Goal: Task Accomplishment & Management: Complete application form

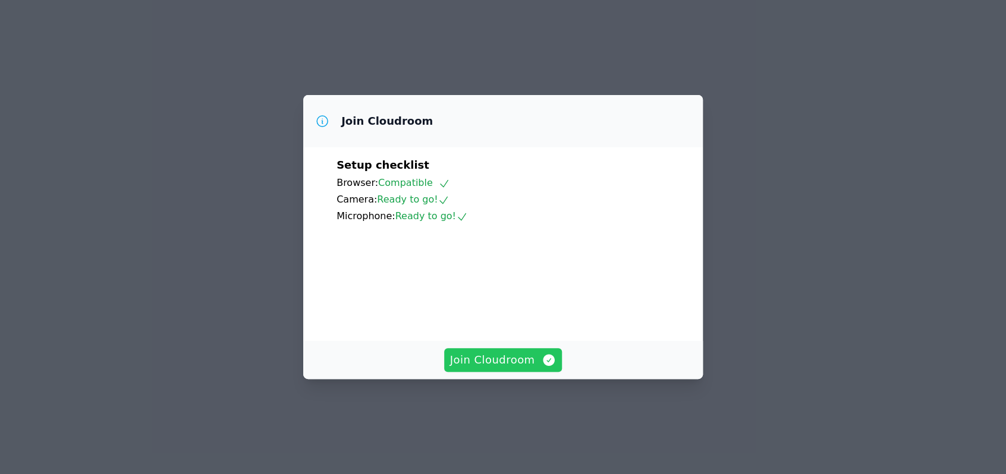
click at [498, 369] on span "Join Cloudroom" at bounding box center [503, 360] width 106 height 17
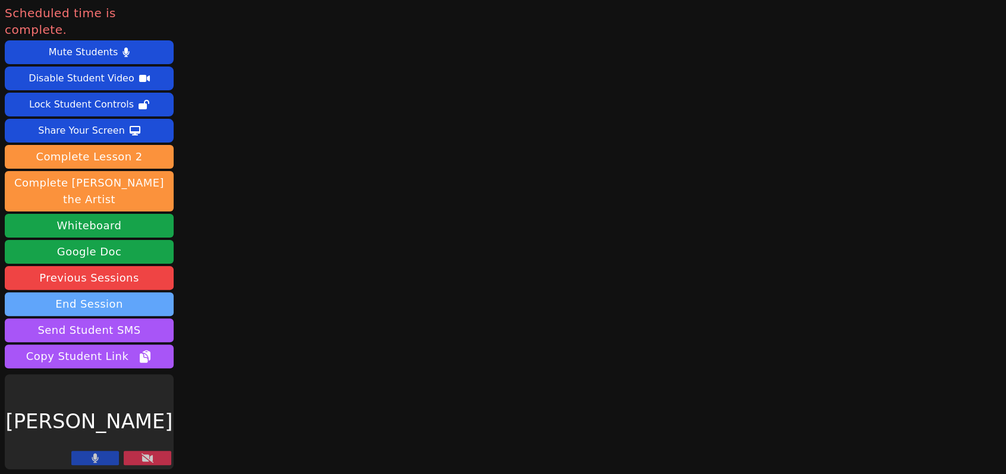
click at [102, 293] on button "End Session" at bounding box center [89, 305] width 169 height 24
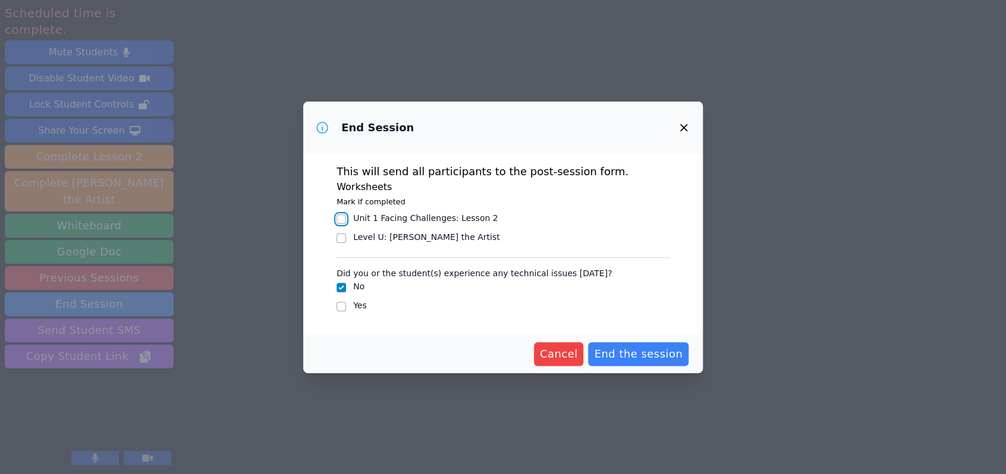
click at [339, 221] on input "Unit 1 Facing Challenges : Lesson 2" at bounding box center [341, 220] width 10 height 10
checkbox input "true"
drag, startPoint x: 340, startPoint y: 233, endPoint x: 384, endPoint y: 253, distance: 48.2
click at [342, 234] on input "Level U : Emma the Artist" at bounding box center [341, 239] width 10 height 10
checkbox input "true"
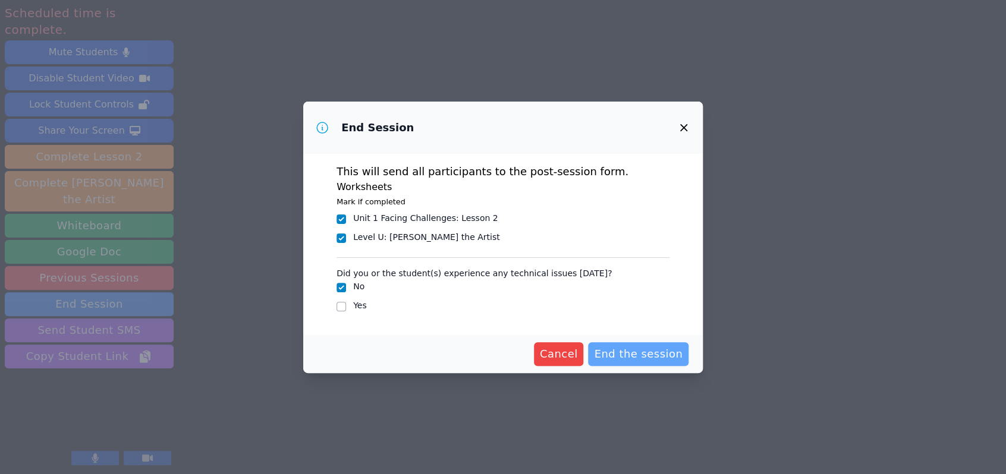
click at [659, 358] on span "End the session" at bounding box center [638, 354] width 89 height 17
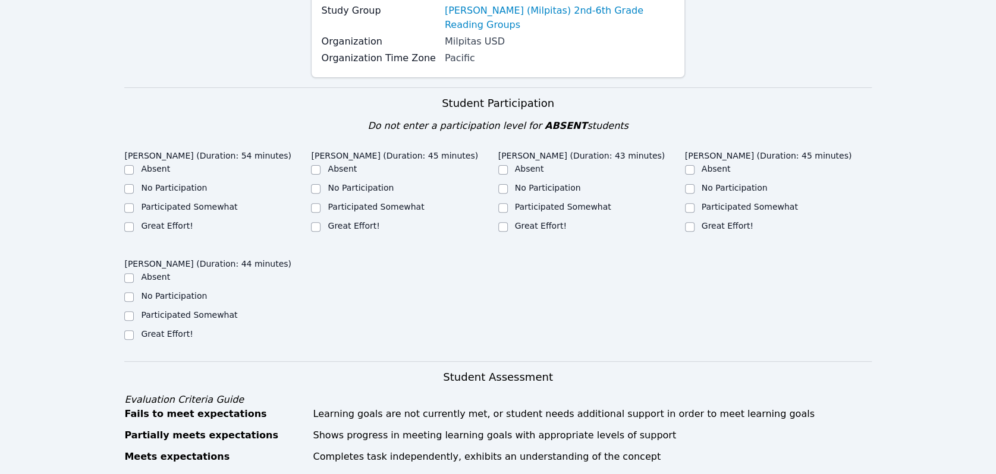
scroll to position [198, 0]
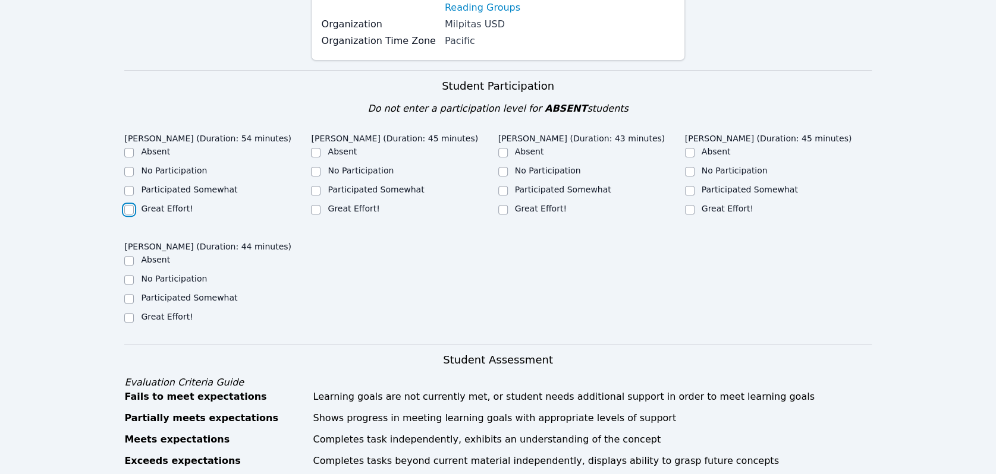
drag, startPoint x: 127, startPoint y: 194, endPoint x: 236, endPoint y: 195, distance: 108.8
click at [127, 205] on input "Great Effort!" at bounding box center [129, 210] width 10 height 10
checkbox input "true"
click at [320, 203] on div "Great Effort!" at bounding box center [404, 210] width 187 height 14
click at [504, 205] on input "Great Effort!" at bounding box center [503, 210] width 10 height 10
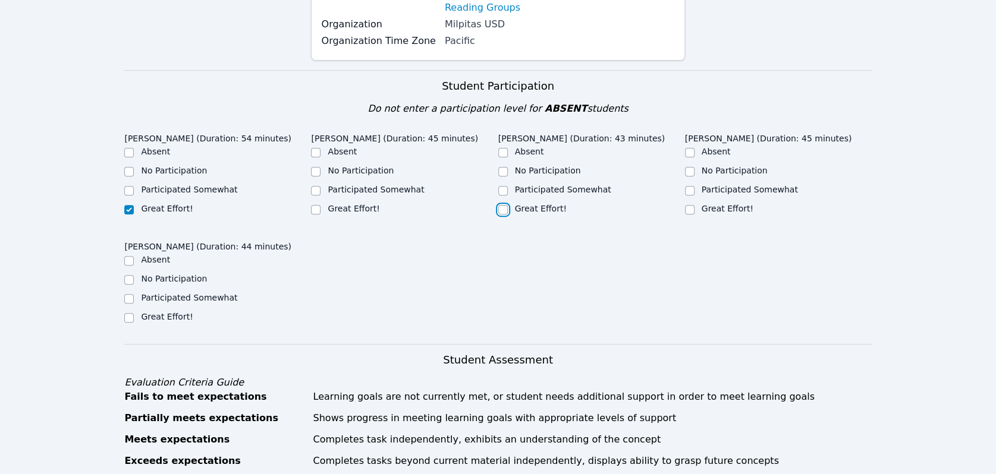
checkbox input "true"
click at [691, 205] on input "Great Effort!" at bounding box center [690, 210] width 10 height 10
checkbox input "true"
click at [313, 205] on input "Great Effort!" at bounding box center [316, 210] width 10 height 10
checkbox input "true"
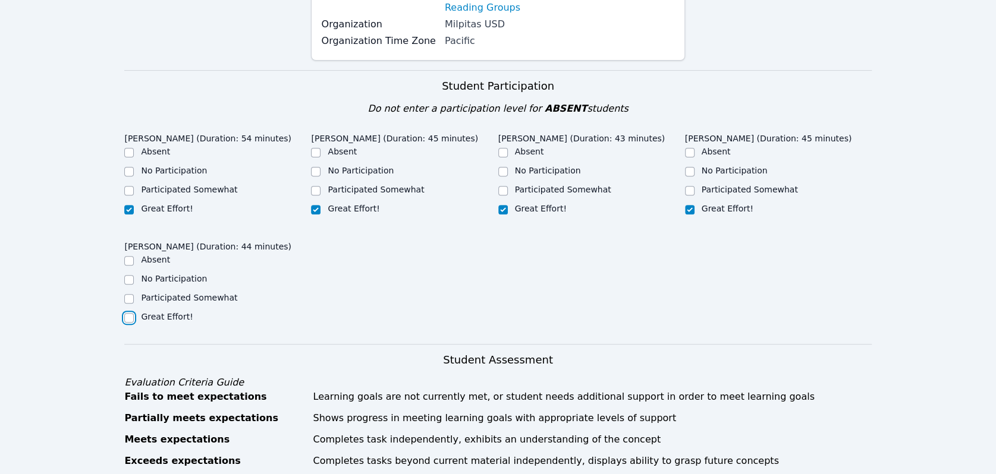
click at [127, 313] on input "Great Effort!" at bounding box center [129, 318] width 10 height 10
checkbox input "true"
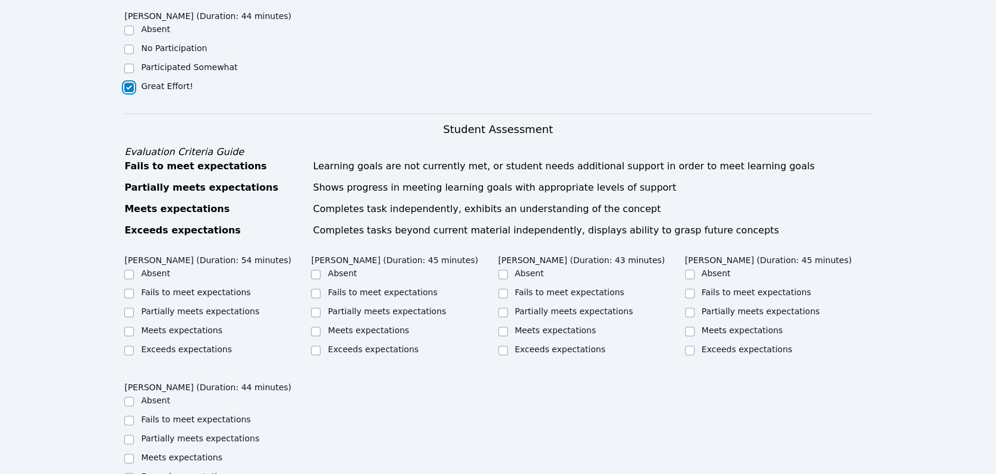
scroll to position [429, 0]
click at [131, 326] on input "Meets expectations" at bounding box center [129, 331] width 10 height 10
checkbox input "true"
click at [315, 326] on input "Meets expectations" at bounding box center [316, 331] width 10 height 10
checkbox input "true"
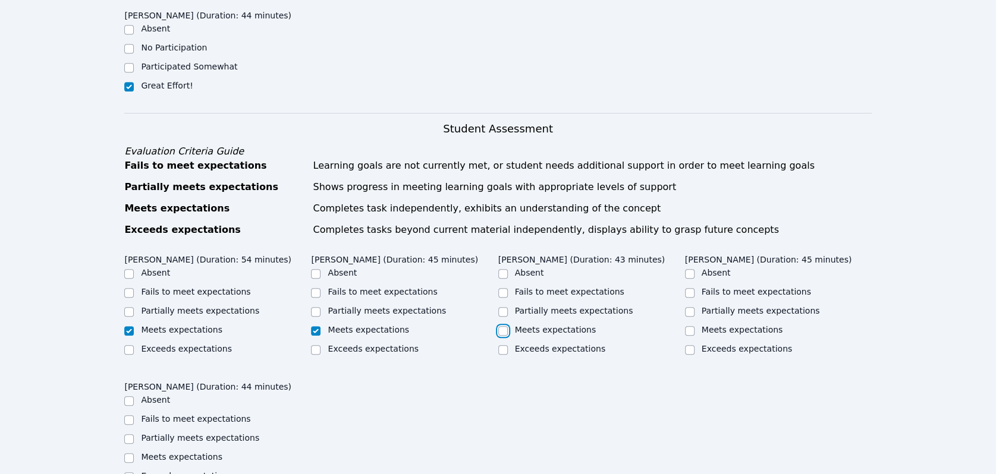
click at [502, 326] on input "Meets expectations" at bounding box center [503, 331] width 10 height 10
checkbox input "true"
click at [690, 326] on input "Meets expectations" at bounding box center [690, 331] width 10 height 10
checkbox input "true"
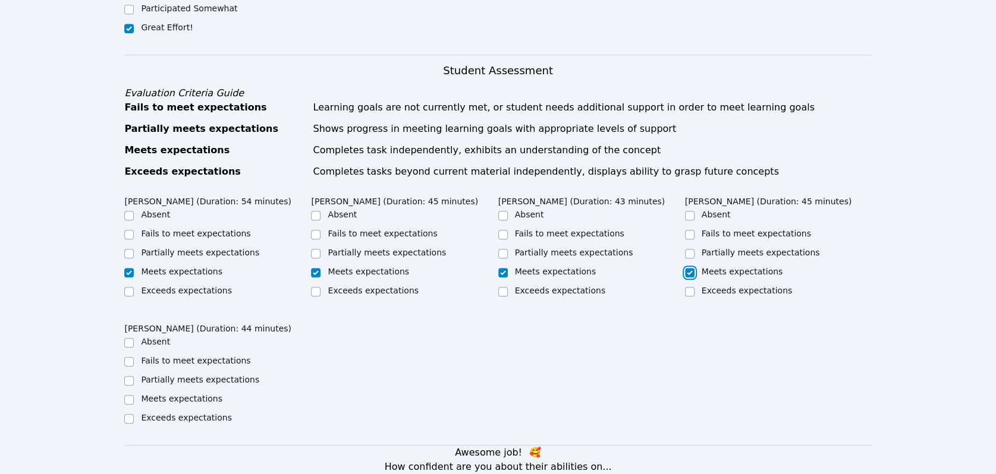
scroll to position [580, 0]
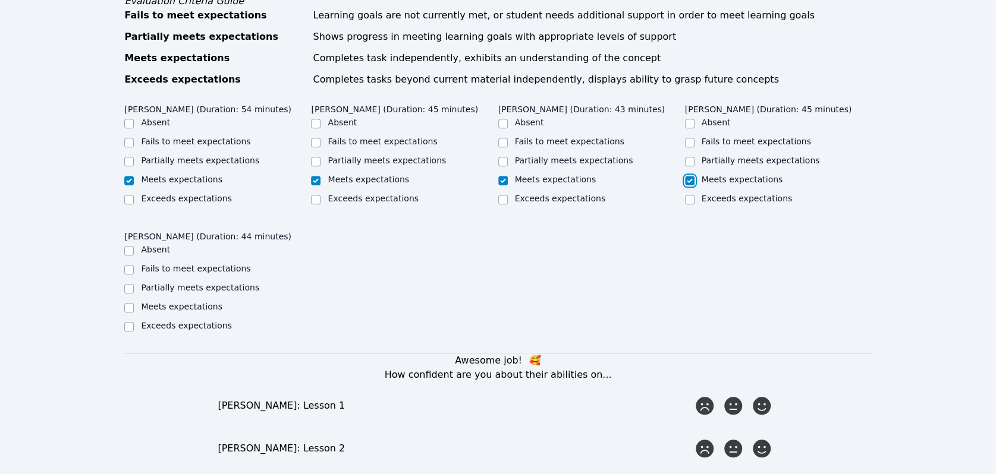
click at [124, 301] on div at bounding box center [129, 308] width 10 height 14
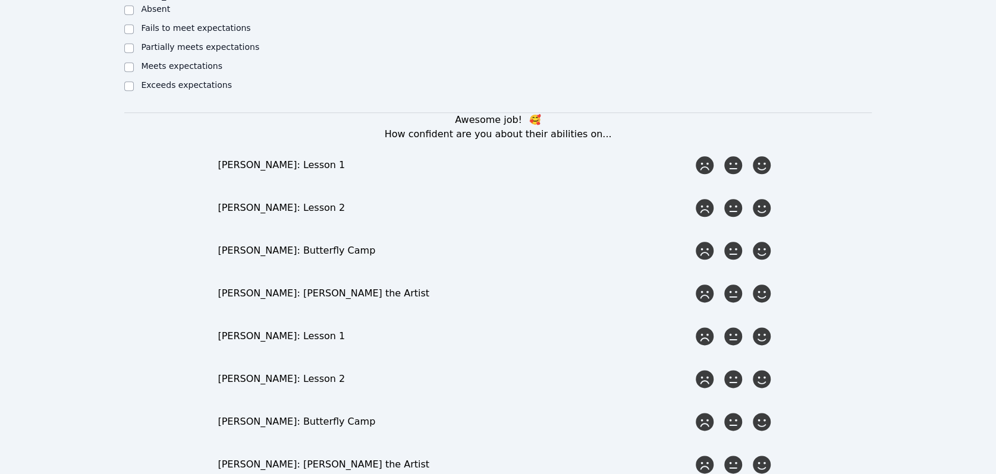
scroll to position [822, 0]
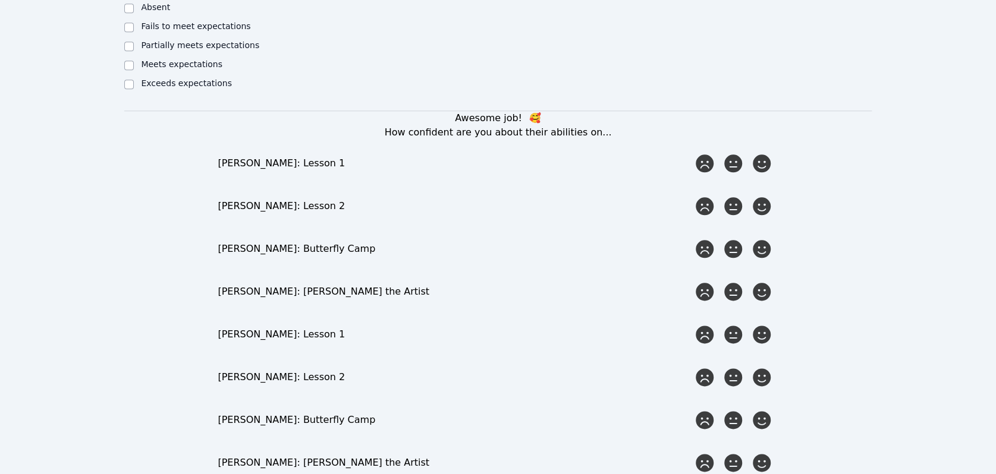
click at [768, 156] on icon at bounding box center [762, 164] width 18 height 18
click at [0, 0] on input "radio" at bounding box center [0, 0] width 0 height 0
click at [768, 202] on icon at bounding box center [761, 206] width 21 height 21
click at [0, 0] on input "radio" at bounding box center [0, 0] width 0 height 0
click at [762, 241] on icon at bounding box center [762, 249] width 18 height 18
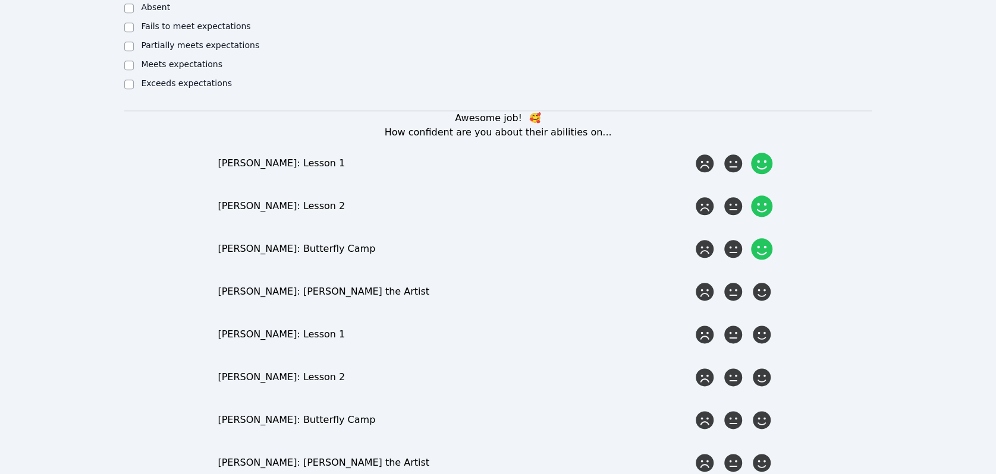
click at [0, 0] on input "radio" at bounding box center [0, 0] width 0 height 0
click at [763, 287] on icon at bounding box center [762, 292] width 18 height 18
click at [0, 0] on input "radio" at bounding box center [0, 0] width 0 height 0
click at [763, 328] on icon at bounding box center [761, 334] width 21 height 21
click at [0, 0] on input "radio" at bounding box center [0, 0] width 0 height 0
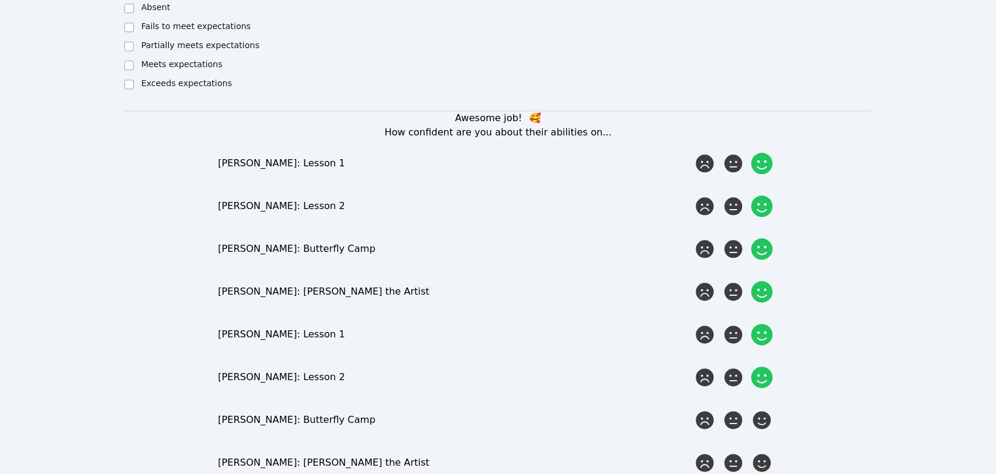
click at [766, 374] on div at bounding box center [762, 378] width 24 height 24
click at [0, 0] on input "radio" at bounding box center [0, 0] width 0 height 0
click at [761, 413] on icon at bounding box center [761, 420] width 21 height 21
click at [0, 0] on input "radio" at bounding box center [0, 0] width 0 height 0
click at [766, 457] on icon at bounding box center [762, 463] width 18 height 18
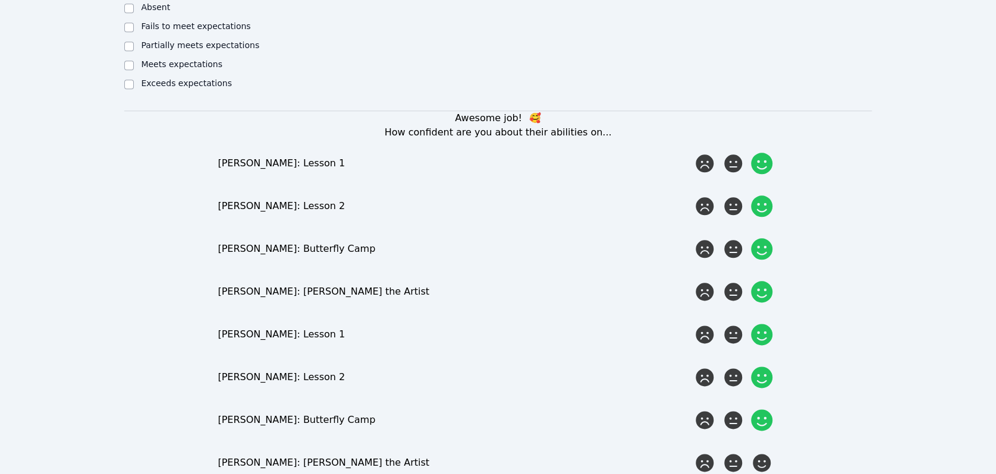
click at [0, 0] on input "radio" at bounding box center [0, 0] width 0 height 0
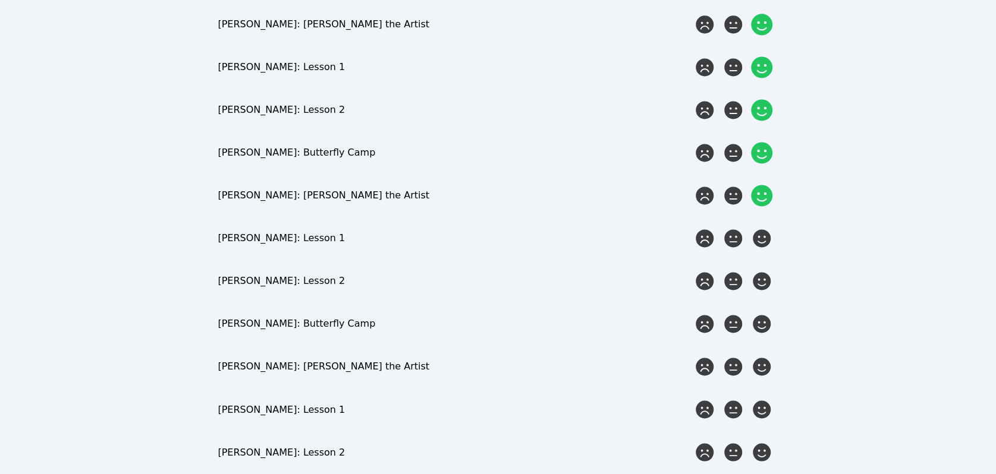
scroll to position [1089, 0]
click at [758, 228] on icon at bounding box center [761, 238] width 21 height 21
click at [0, 0] on input "radio" at bounding box center [0, 0] width 0 height 0
click at [756, 276] on icon at bounding box center [762, 282] width 18 height 18
click at [0, 0] on input "radio" at bounding box center [0, 0] width 0 height 0
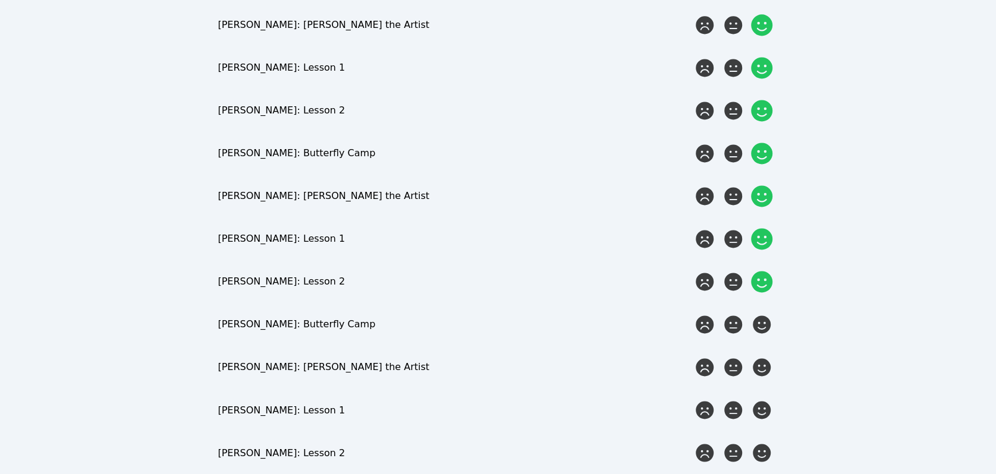
click at [762, 316] on icon at bounding box center [762, 325] width 18 height 18
click at [0, 0] on input "radio" at bounding box center [0, 0] width 0 height 0
click at [760, 358] on icon at bounding box center [762, 367] width 18 height 18
click at [0, 0] on input "radio" at bounding box center [0, 0] width 0 height 0
click at [760, 404] on icon at bounding box center [761, 410] width 21 height 21
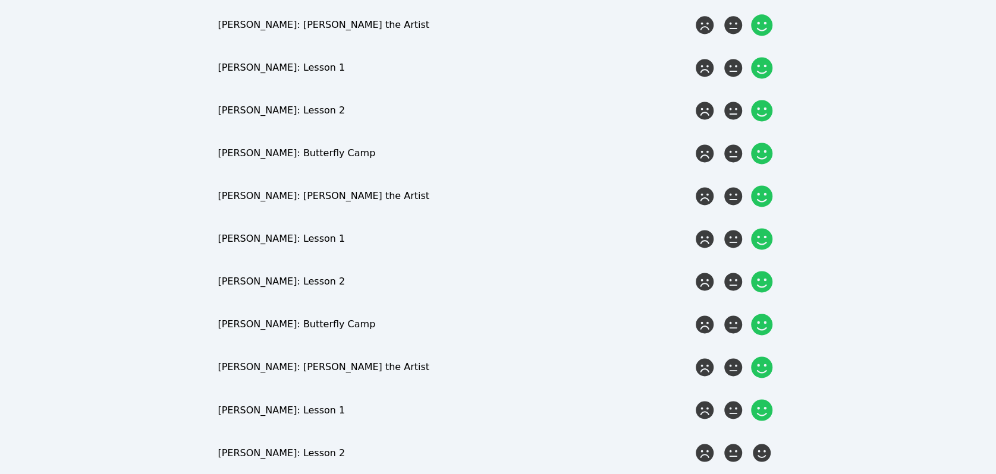
click at [0, 0] on input "radio" at bounding box center [0, 0] width 0 height 0
click at [768, 447] on icon at bounding box center [762, 453] width 18 height 18
click at [0, 0] on input "radio" at bounding box center [0, 0] width 0 height 0
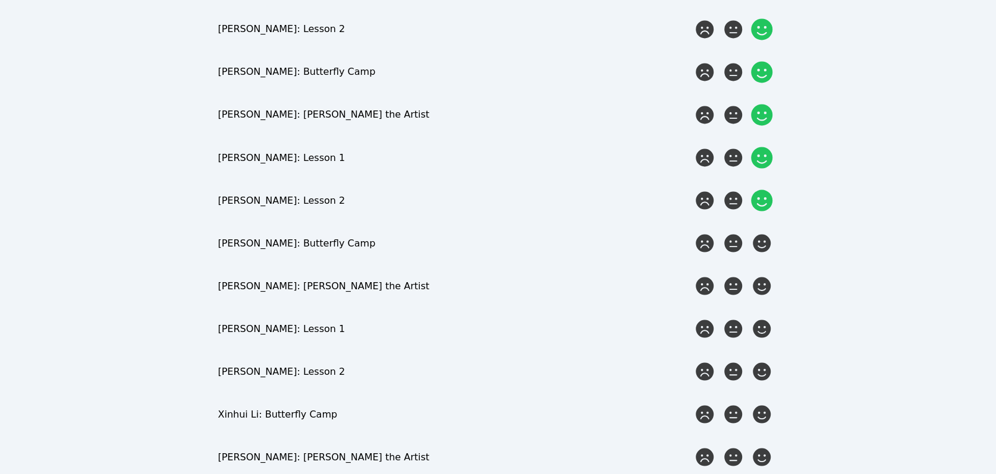
scroll to position [1342, 0]
click at [757, 234] on icon at bounding box center [762, 243] width 18 height 18
click at [0, 0] on input "radio" at bounding box center [0, 0] width 0 height 0
click at [761, 278] on icon at bounding box center [761, 285] width 21 height 21
click at [0, 0] on input "radio" at bounding box center [0, 0] width 0 height 0
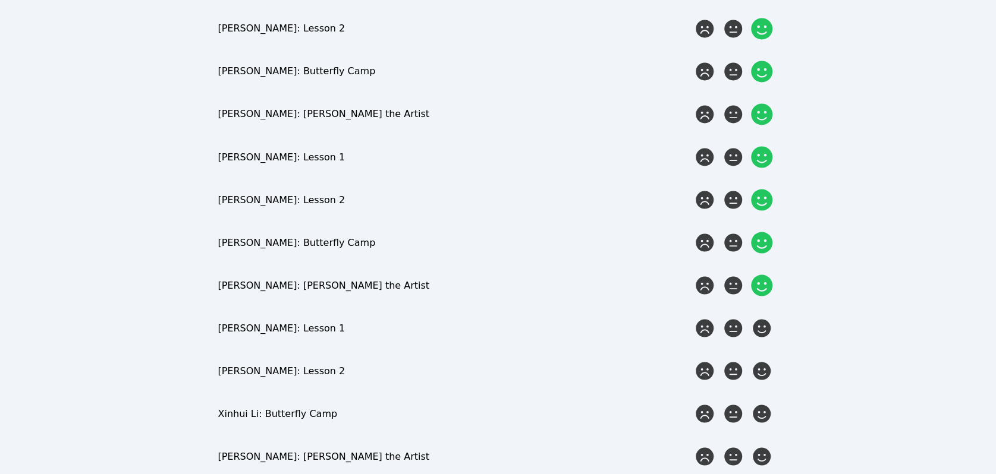
click at [758, 323] on icon at bounding box center [762, 328] width 18 height 18
click at [0, 0] on input "radio" at bounding box center [0, 0] width 0 height 0
click at [769, 362] on icon at bounding box center [762, 371] width 18 height 18
click at [0, 0] on input "radio" at bounding box center [0, 0] width 0 height 0
click at [762, 405] on icon at bounding box center [762, 414] width 18 height 18
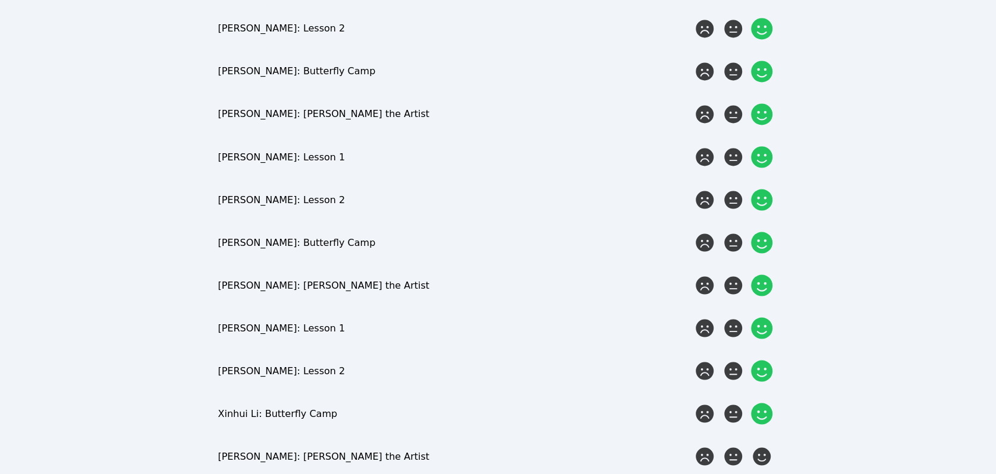
click at [0, 0] on input "radio" at bounding box center [0, 0] width 0 height 0
click at [757, 448] on icon at bounding box center [762, 457] width 18 height 18
click at [0, 0] on input "radio" at bounding box center [0, 0] width 0 height 0
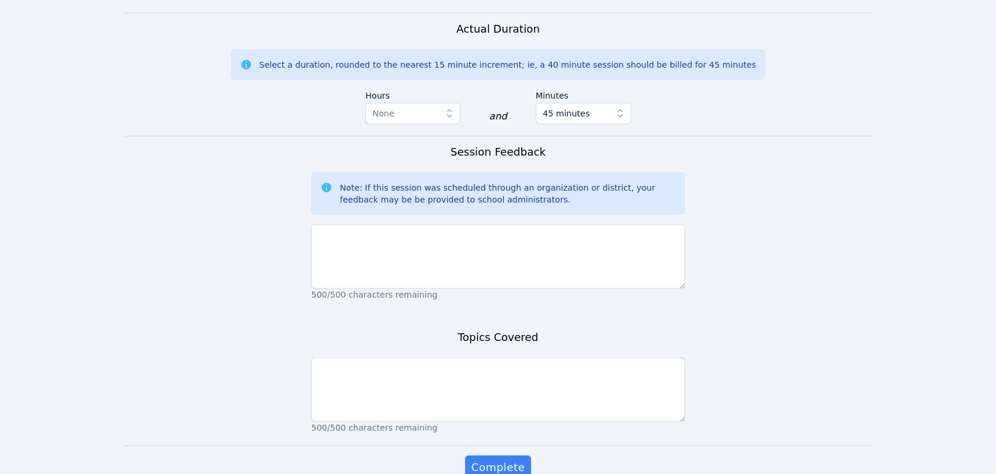
scroll to position [1817, 0]
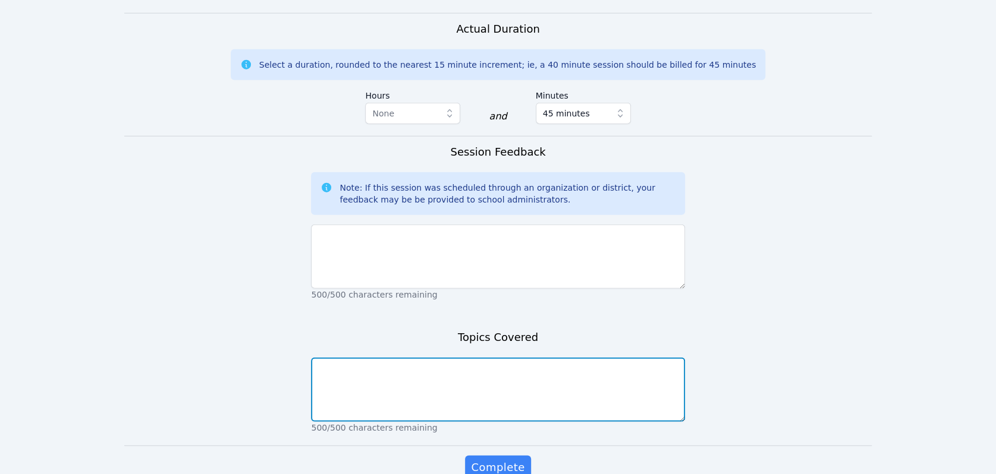
click at [540, 376] on textarea at bounding box center [497, 390] width 373 height 64
type textarea "Learning from Others"
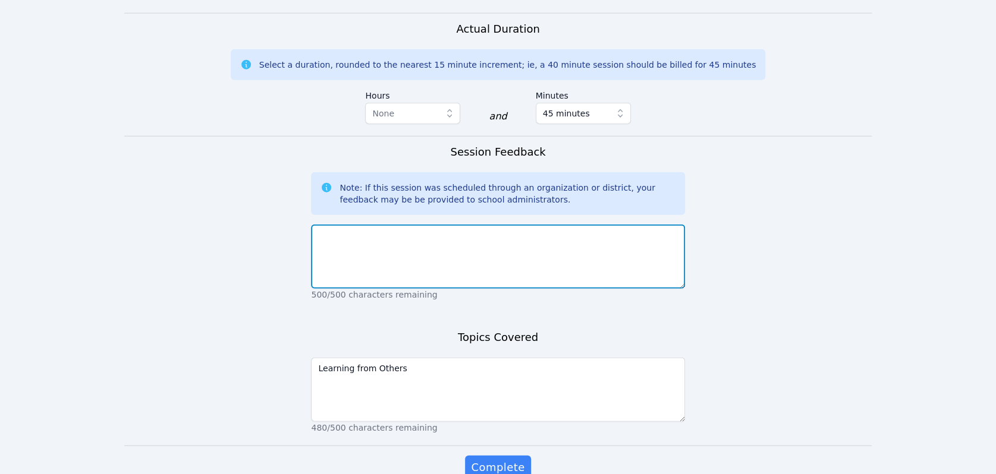
click at [433, 258] on textarea at bounding box center [497, 257] width 373 height 64
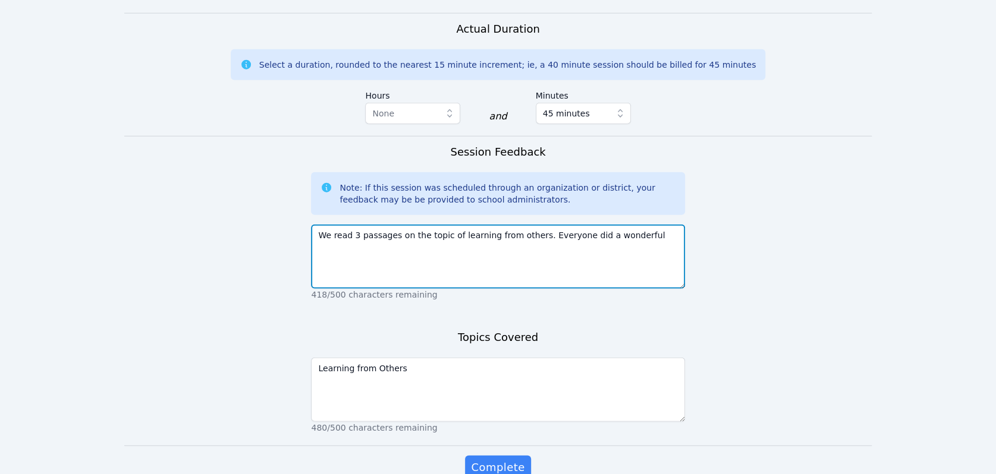
click at [659, 225] on textarea "We read 3 passages on the topic of learning from others. Everyone did a wonderf…" at bounding box center [497, 257] width 373 height 64
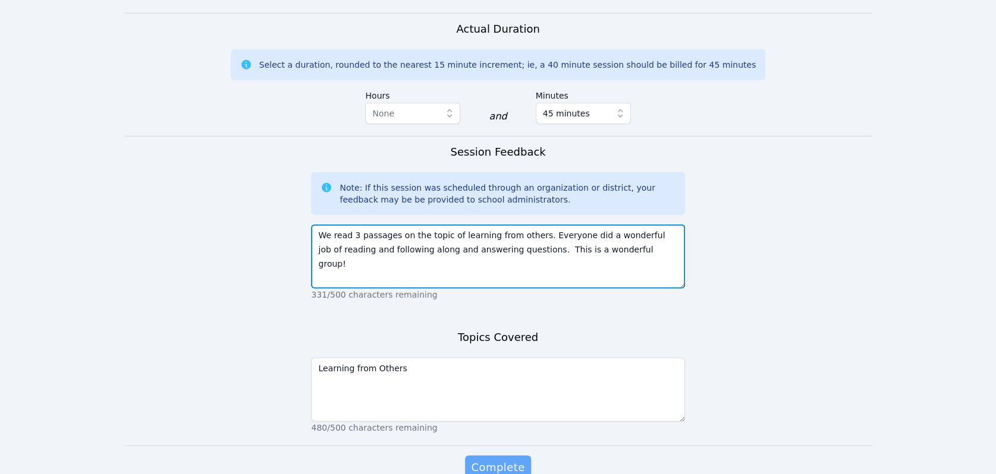
type textarea "We read 3 passages on the topic of learning from others. Everyone did a wonderf…"
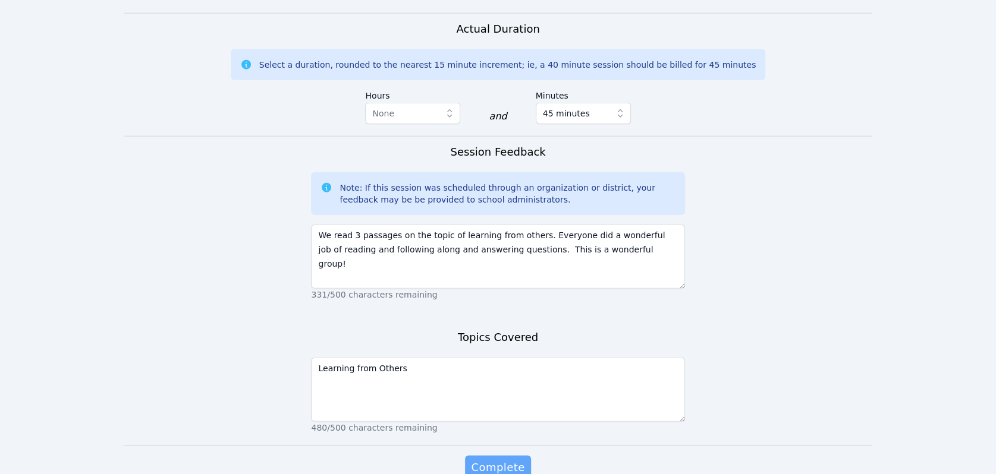
click at [521, 460] on span "Complete" at bounding box center [498, 468] width 54 height 17
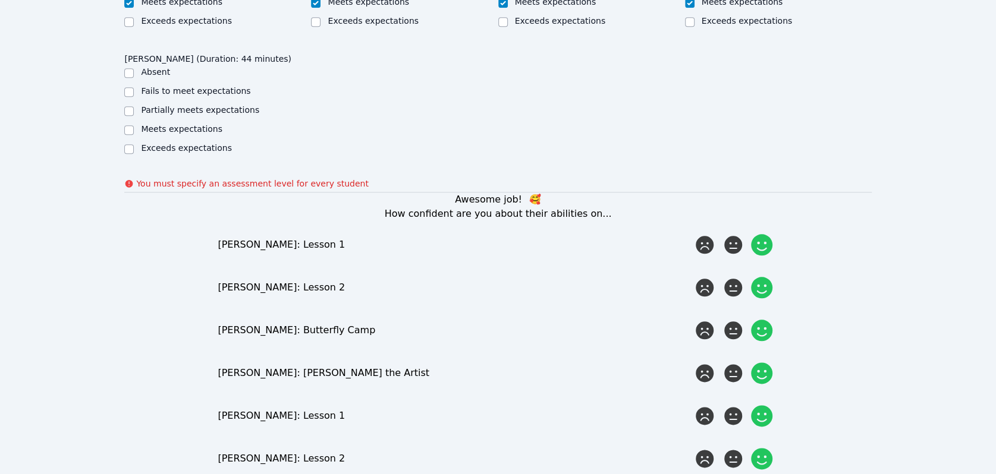
scroll to position [493, 0]
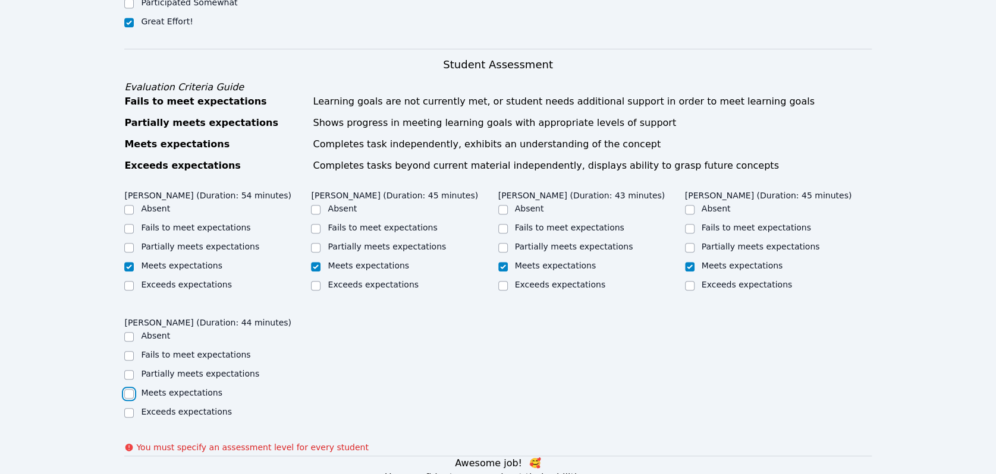
click at [128, 389] on input "Meets expectations" at bounding box center [129, 394] width 10 height 10
checkbox input "true"
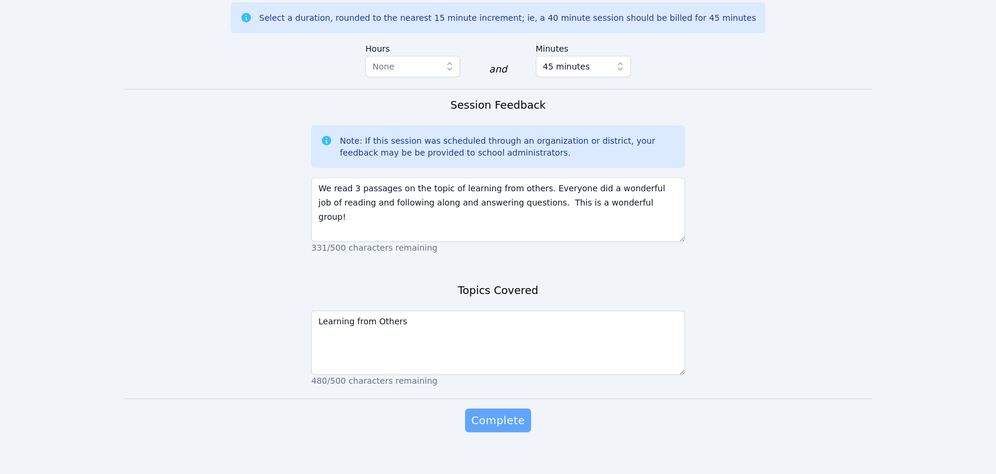
click at [495, 413] on span "Complete" at bounding box center [498, 421] width 54 height 17
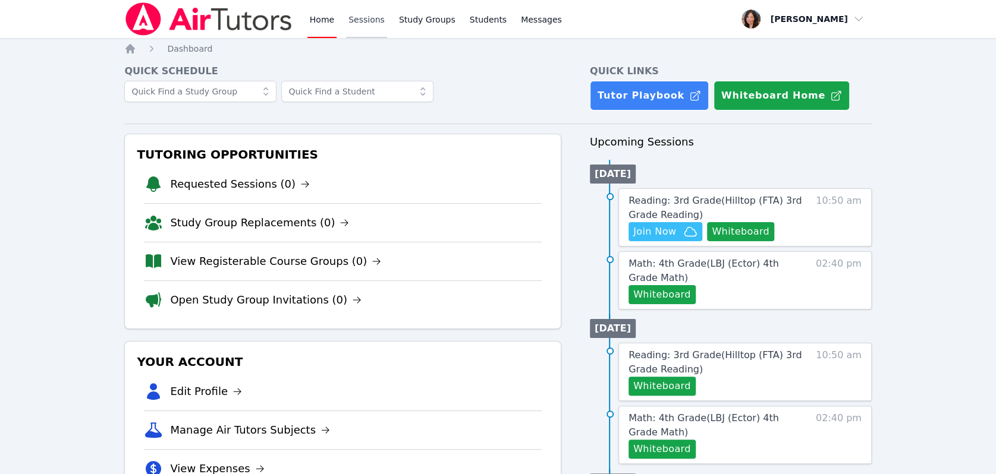
click at [366, 22] on link "Sessions" at bounding box center [366, 19] width 41 height 38
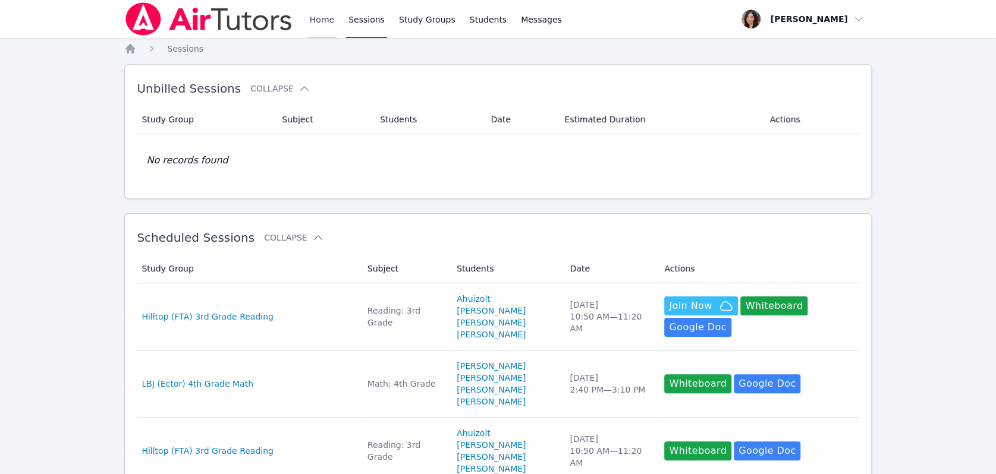
click at [329, 23] on link "Home" at bounding box center [321, 19] width 29 height 38
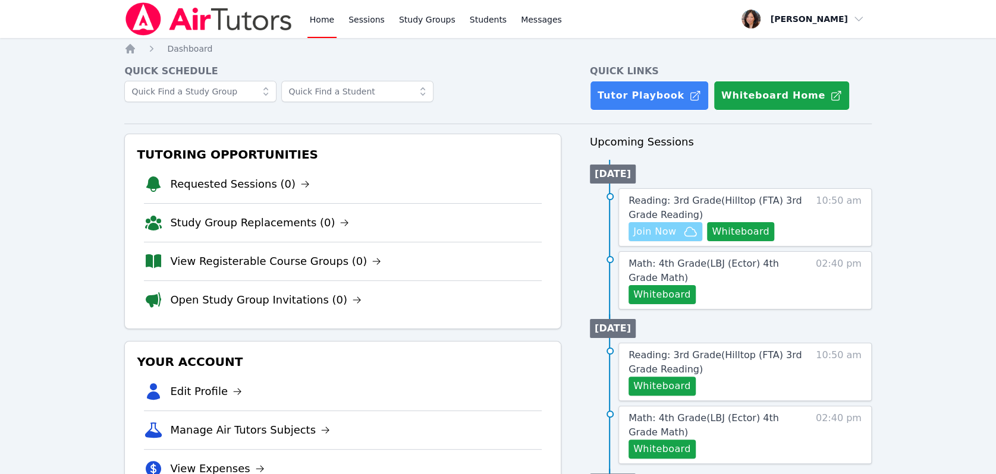
click at [667, 229] on span "Join Now" at bounding box center [654, 232] width 43 height 14
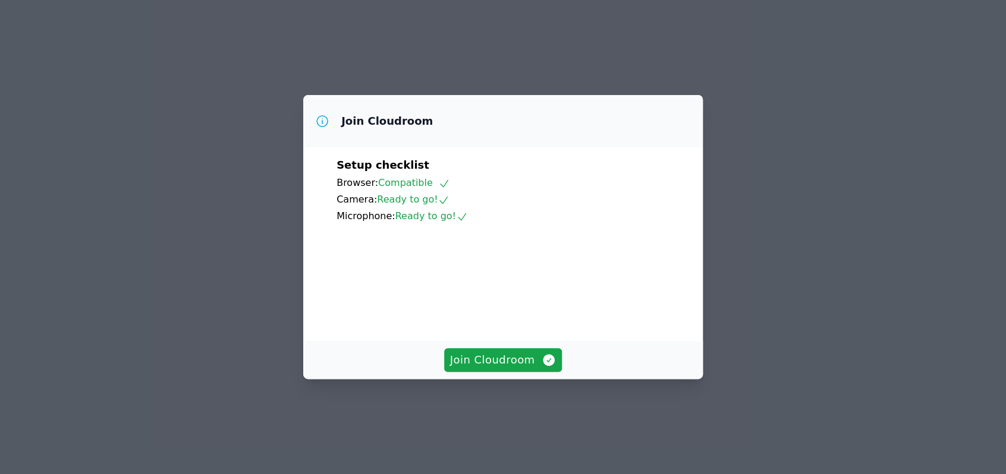
click at [502, 369] on span "Join Cloudroom" at bounding box center [503, 360] width 106 height 17
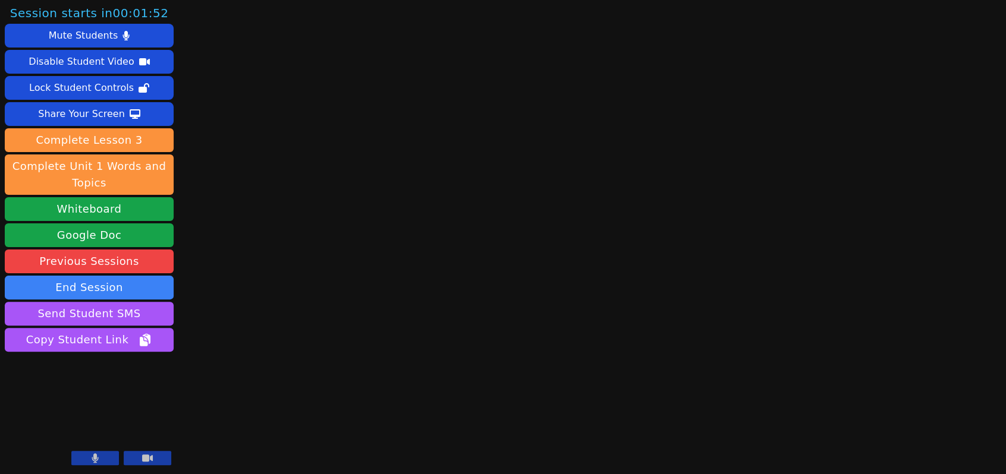
click at [89, 461] on button at bounding box center [95, 458] width 48 height 14
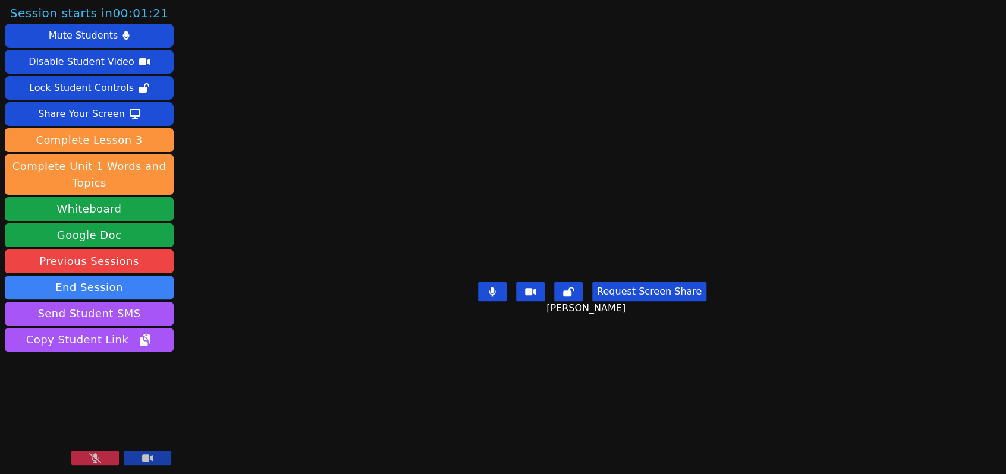
click at [95, 458] on icon at bounding box center [95, 459] width 12 height 10
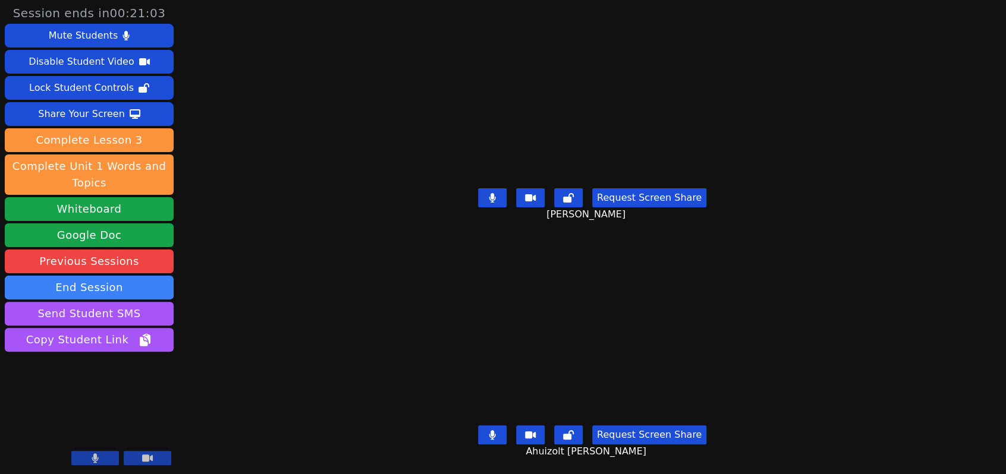
click at [485, 190] on button at bounding box center [492, 197] width 29 height 19
click at [491, 430] on icon at bounding box center [492, 435] width 7 height 10
click at [485, 191] on button at bounding box center [492, 197] width 29 height 19
click at [496, 197] on icon at bounding box center [492, 198] width 7 height 10
click at [491, 430] on icon at bounding box center [492, 435] width 12 height 10
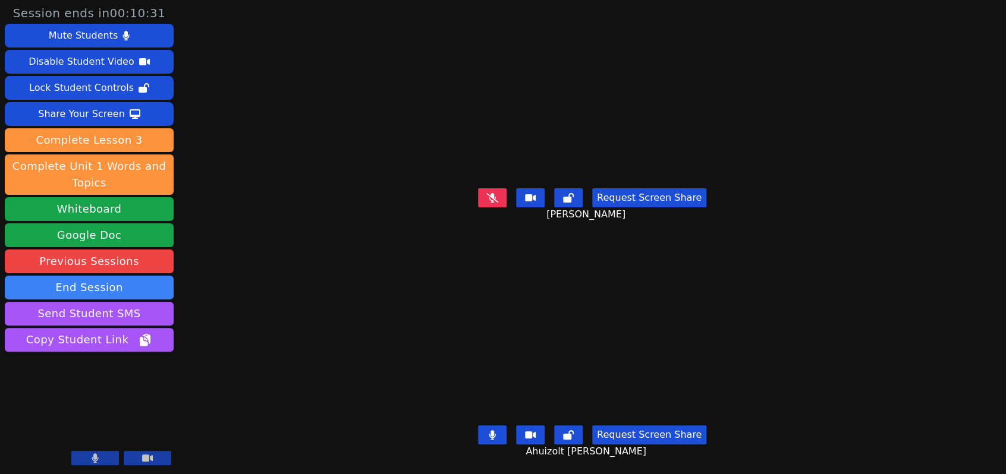
click at [492, 193] on icon at bounding box center [492, 198] width 12 height 10
click at [494, 430] on icon at bounding box center [492, 435] width 7 height 10
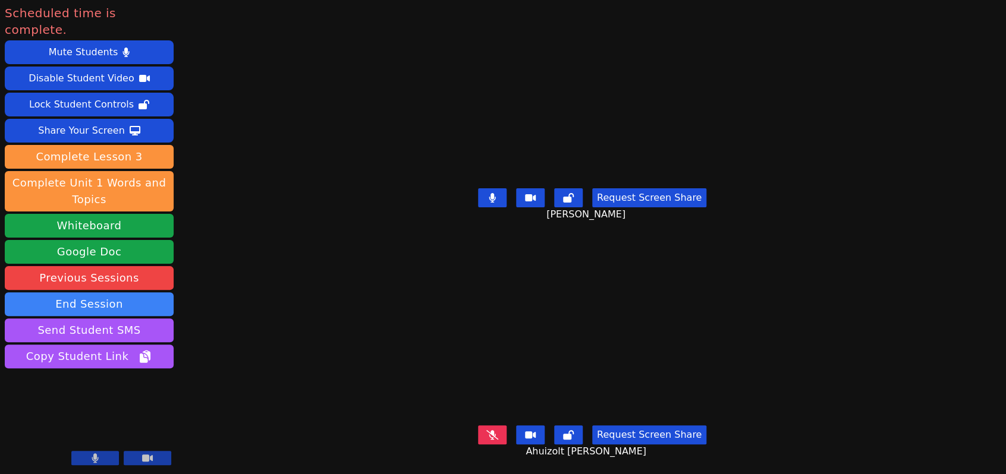
click at [494, 430] on icon at bounding box center [492, 435] width 12 height 10
click at [102, 293] on button "End Session" at bounding box center [89, 305] width 169 height 24
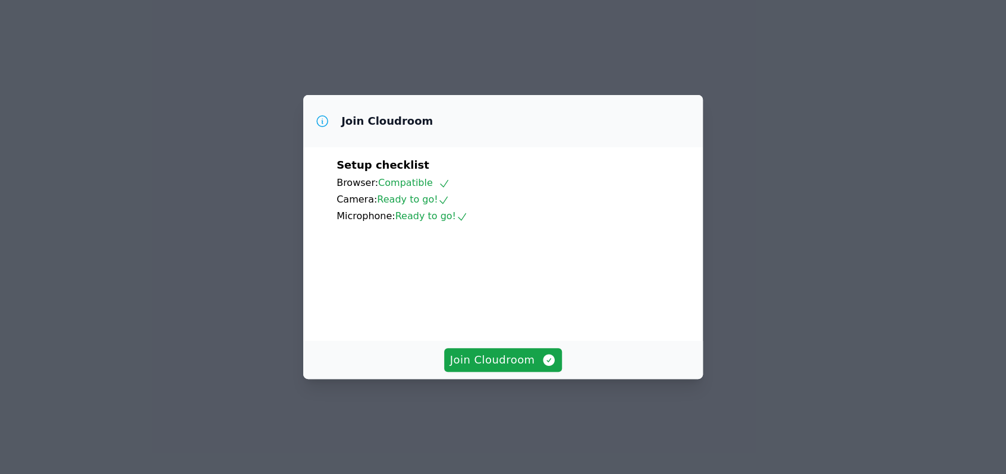
click at [487, 372] on button "Join Cloudroom" at bounding box center [503, 360] width 118 height 24
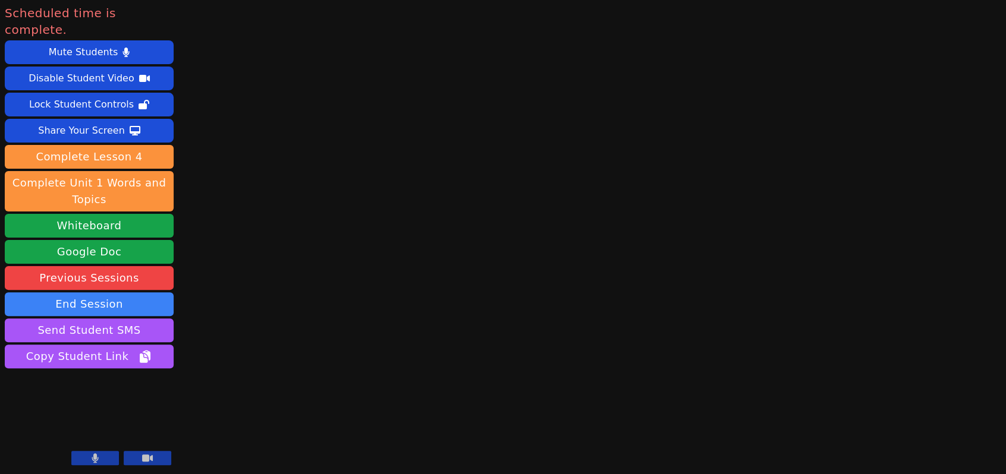
click at [122, 295] on button "End Session" at bounding box center [89, 305] width 169 height 24
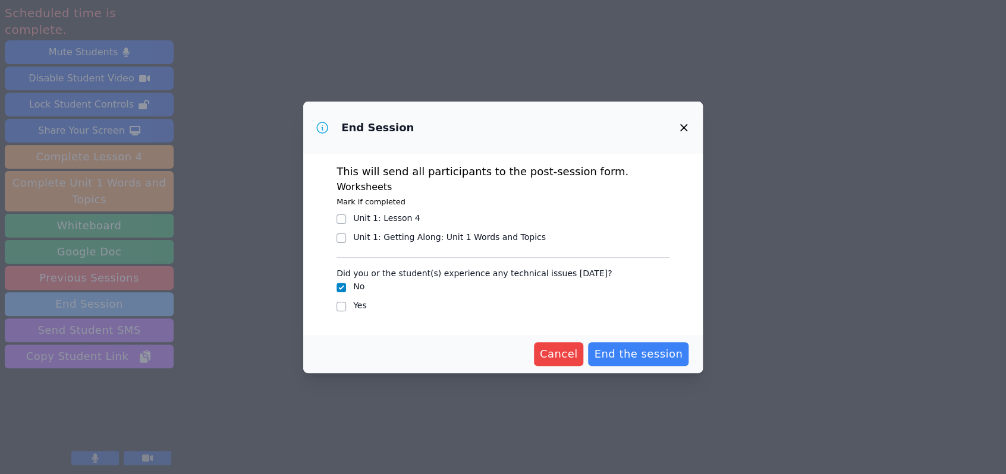
click at [345, 219] on input "Unit 1 : Lesson 4" at bounding box center [341, 220] width 10 height 10
checkbox input "true"
click at [645, 358] on span "End the session" at bounding box center [638, 354] width 89 height 17
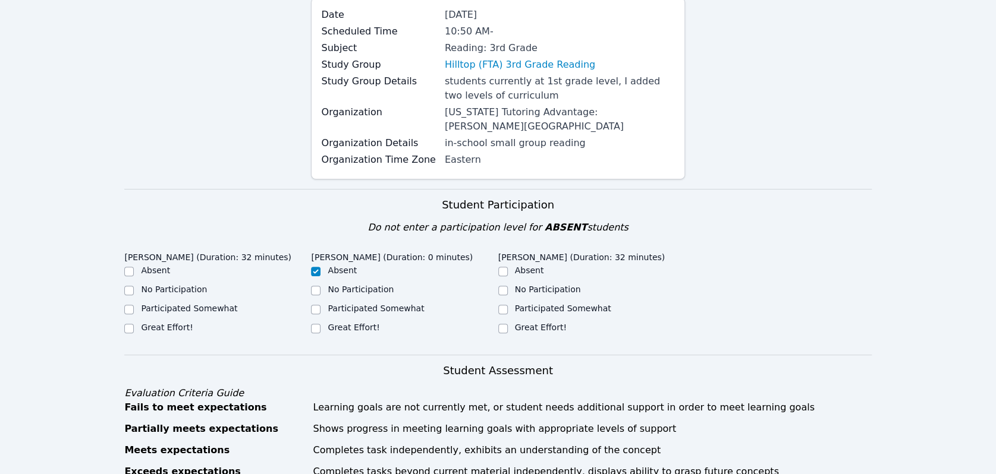
scroll to position [162, 0]
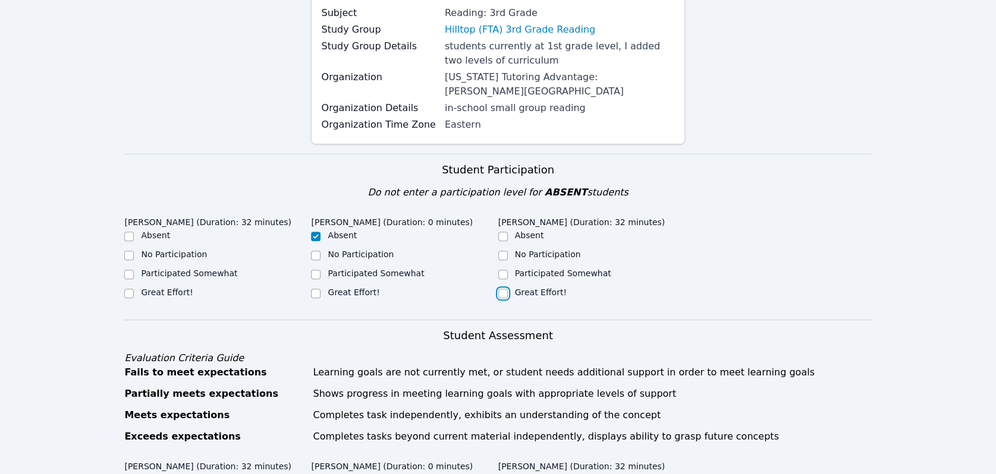
click at [498, 289] on input "Great Effort!" at bounding box center [503, 294] width 10 height 10
checkbox input "true"
click at [124, 287] on div at bounding box center [129, 294] width 10 height 14
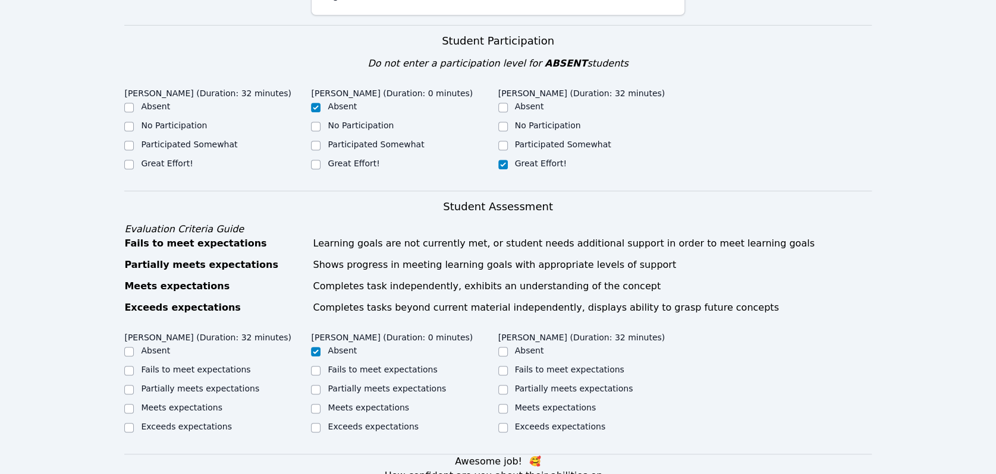
scroll to position [289, 0]
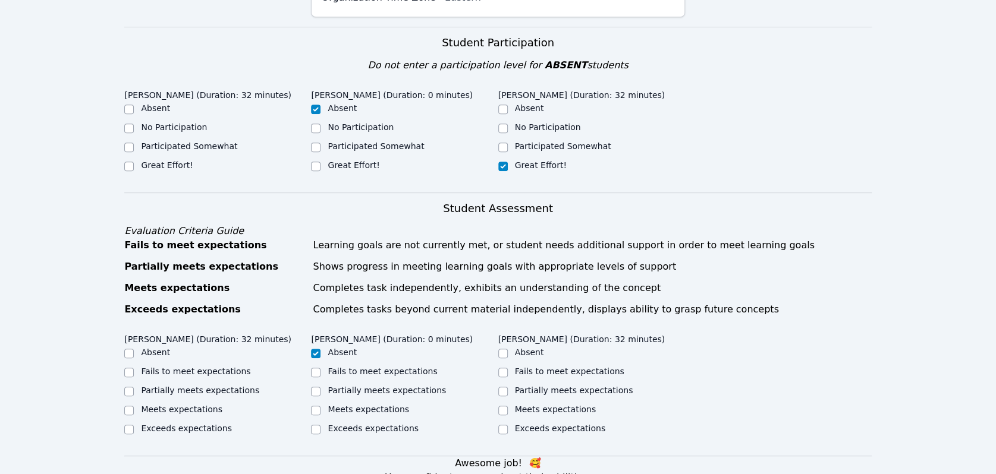
click at [128, 162] on input "Great Effort!" at bounding box center [129, 167] width 10 height 10
checkbox input "true"
click at [133, 406] on input "Meets expectations" at bounding box center [129, 411] width 10 height 10
checkbox input "true"
click at [505, 406] on input "Meets expectations" at bounding box center [503, 411] width 10 height 10
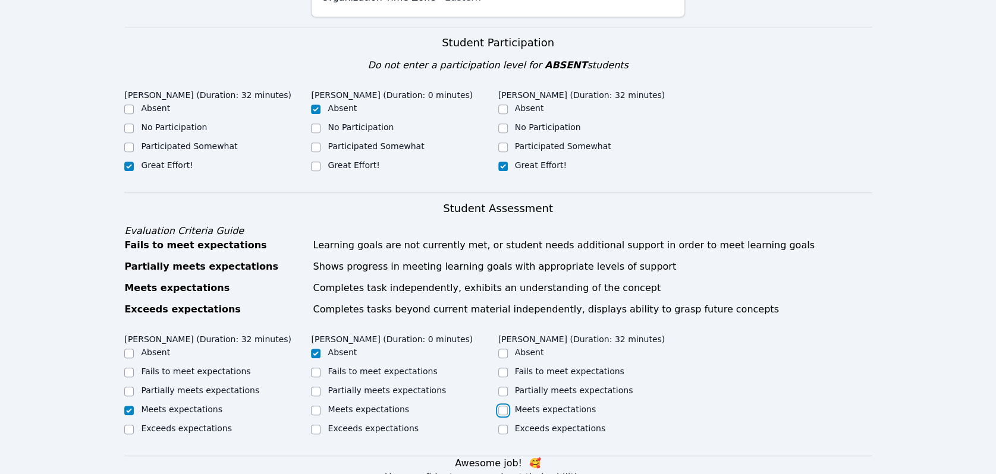
checkbox input "true"
click at [732, 329] on div "Stephanie Juarez (Duration: 32 minutes) Absent Fails to meet expectations Parti…" at bounding box center [497, 392] width 747 height 127
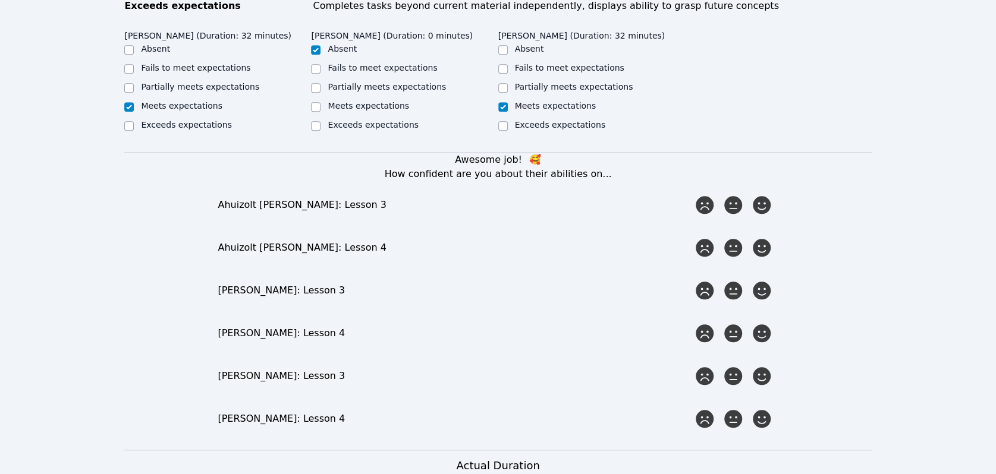
scroll to position [597, 0]
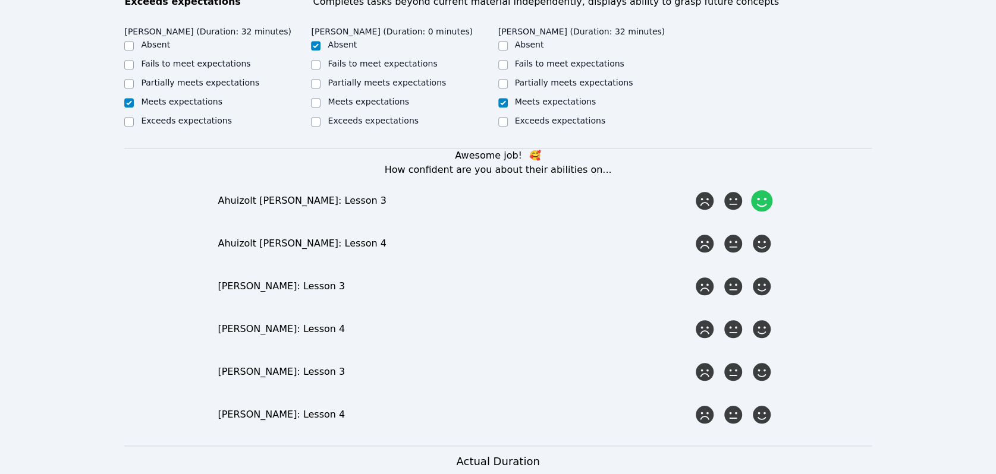
click at [767, 190] on icon at bounding box center [761, 200] width 21 height 21
click at [0, 0] on input "radio" at bounding box center [0, 0] width 0 height 0
click at [762, 236] on icon at bounding box center [762, 244] width 18 height 18
click at [0, 0] on input "radio" at bounding box center [0, 0] width 0 height 0
click at [762, 278] on icon at bounding box center [762, 287] width 18 height 18
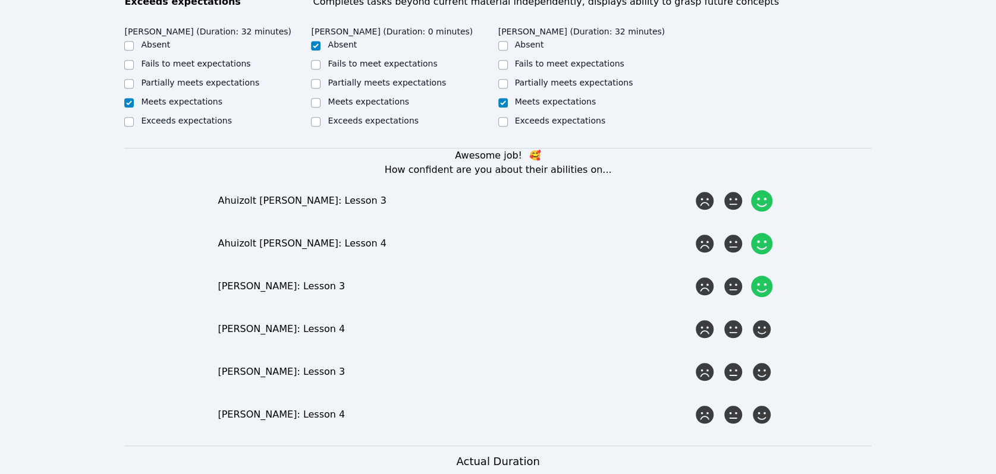
click at [0, 0] on input "radio" at bounding box center [0, 0] width 0 height 0
click at [765, 325] on icon at bounding box center [761, 329] width 21 height 21
click at [0, 0] on input "radio" at bounding box center [0, 0] width 0 height 0
click at [769, 364] on icon at bounding box center [762, 372] width 18 height 18
click at [0, 0] on input "radio" at bounding box center [0, 0] width 0 height 0
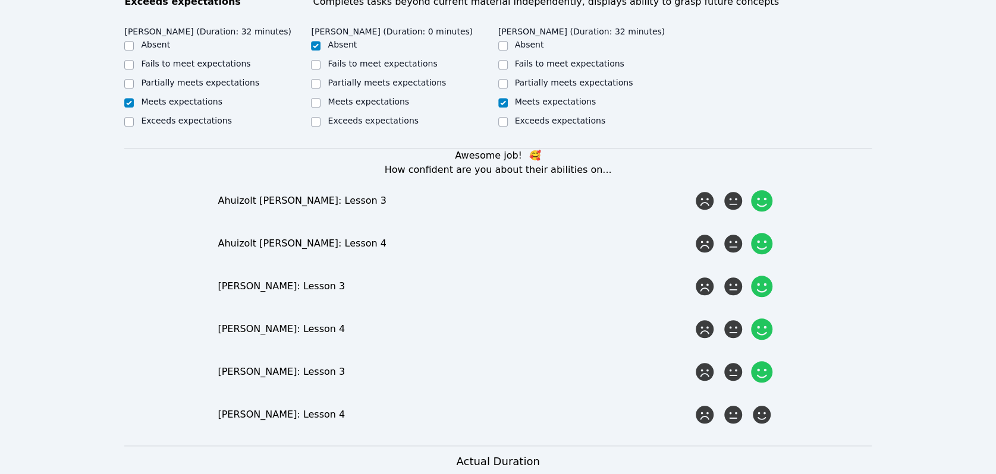
click at [767, 410] on icon at bounding box center [762, 415] width 18 height 18
click at [0, 0] on input "radio" at bounding box center [0, 0] width 0 height 0
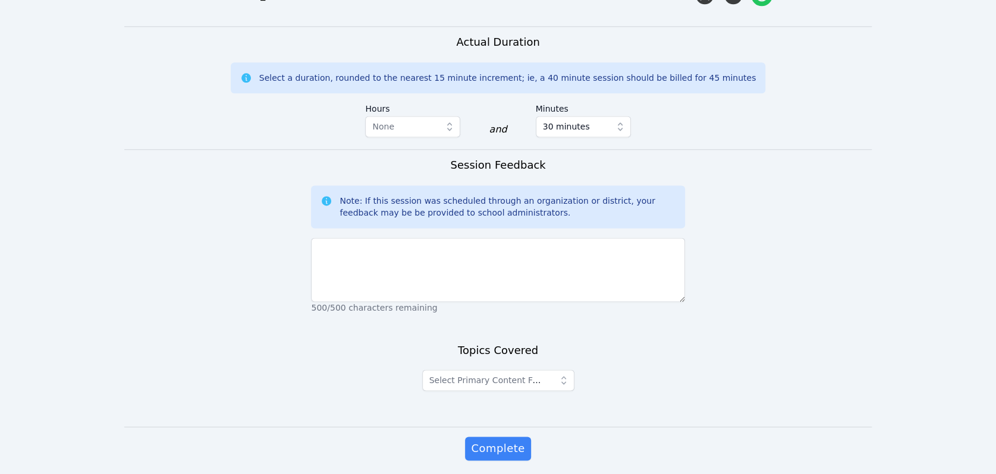
scroll to position [1017, 0]
click at [567, 374] on icon "button" at bounding box center [564, 380] width 12 height 12
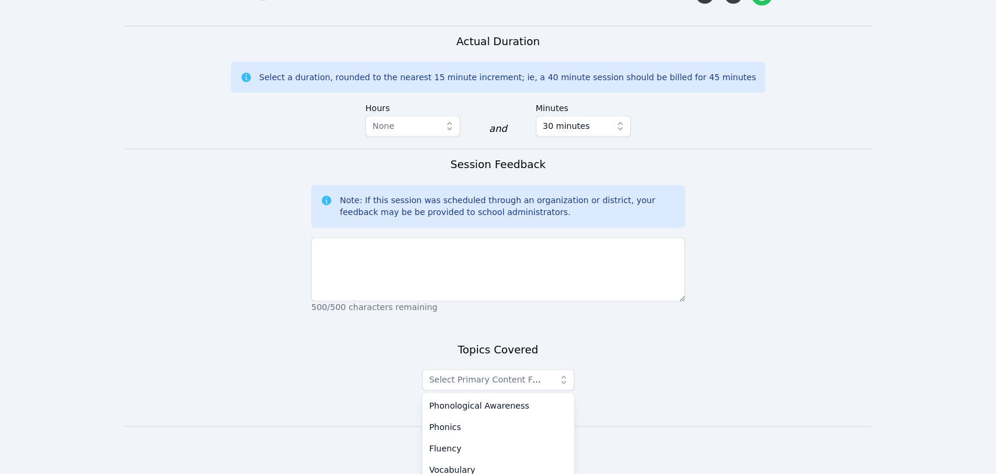
click at [451, 422] on span "Phonics" at bounding box center [445, 428] width 32 height 12
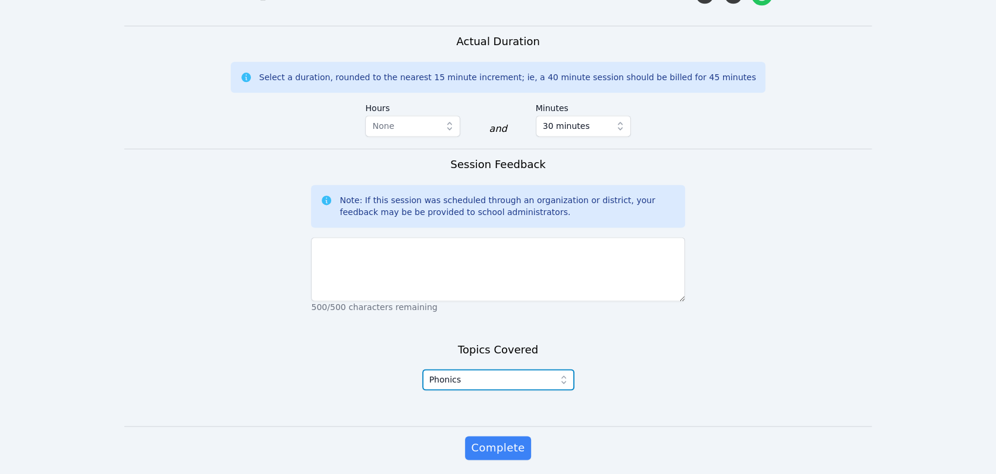
click at [563, 374] on icon "button" at bounding box center [564, 380] width 12 height 12
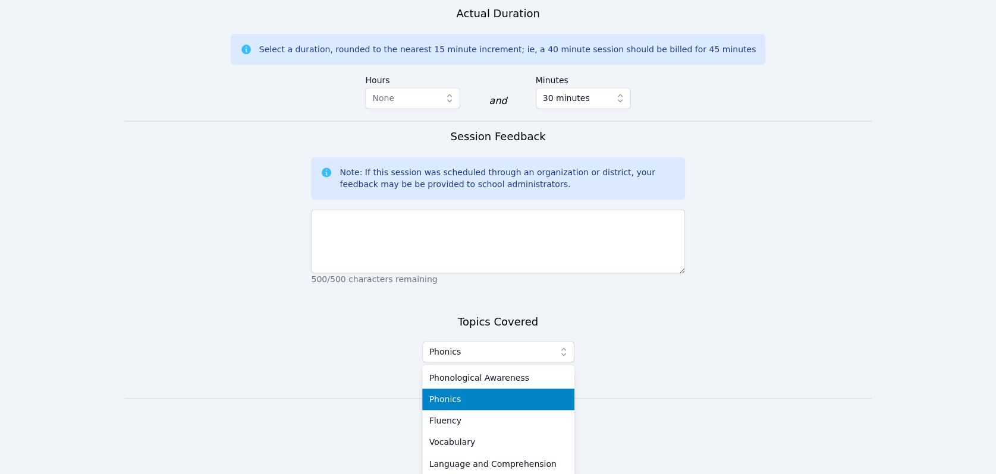
scroll to position [1045, 0]
click at [449, 416] on span "Fluency" at bounding box center [445, 422] width 32 height 12
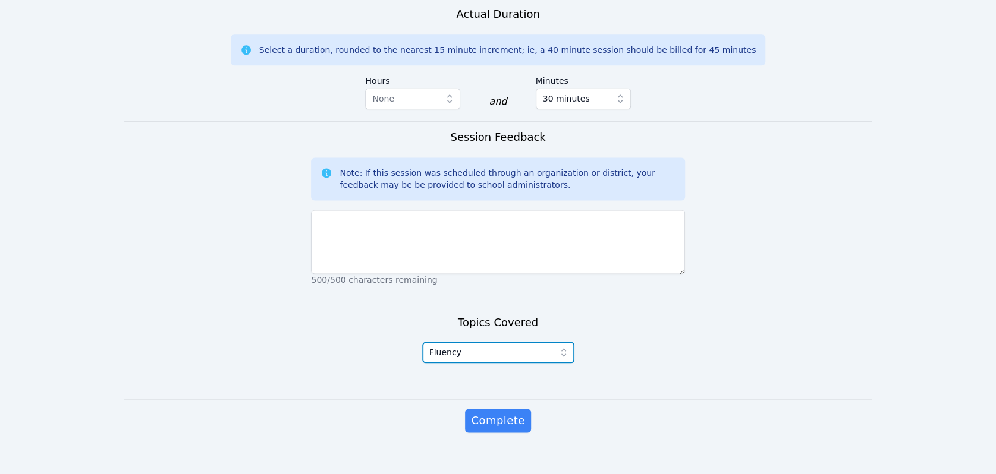
click at [563, 347] on icon "button" at bounding box center [564, 353] width 12 height 12
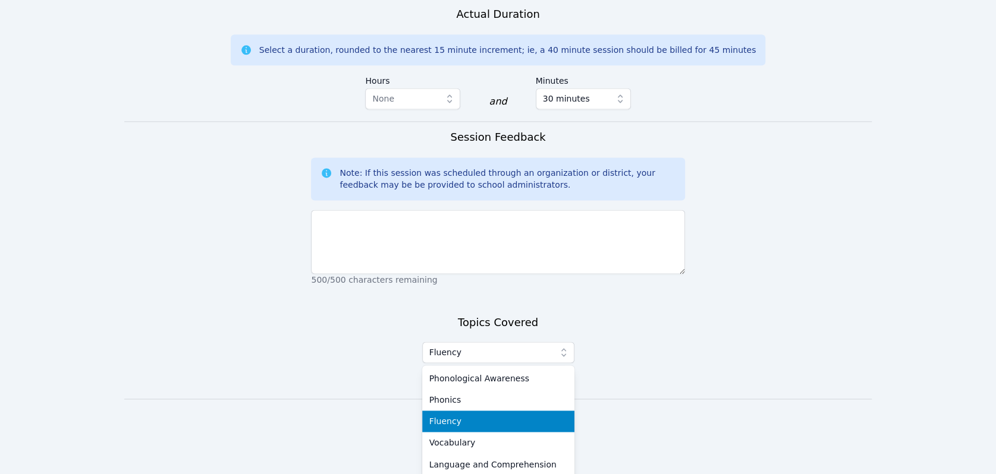
click at [463, 394] on div "Phonics" at bounding box center [498, 400] width 138 height 12
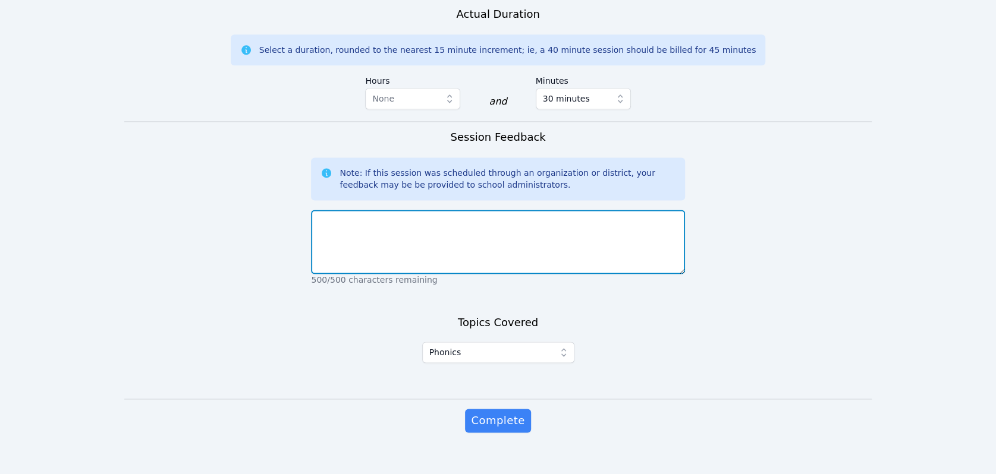
click at [419, 211] on textarea at bounding box center [497, 242] width 373 height 64
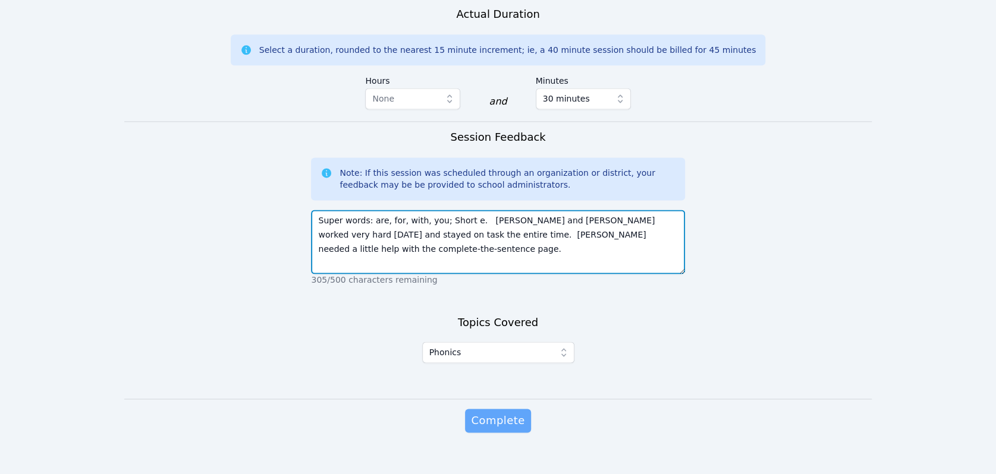
type textarea "Super words: are, for, with, you; Short e. Stephanie and Ahuizolt worked very h…"
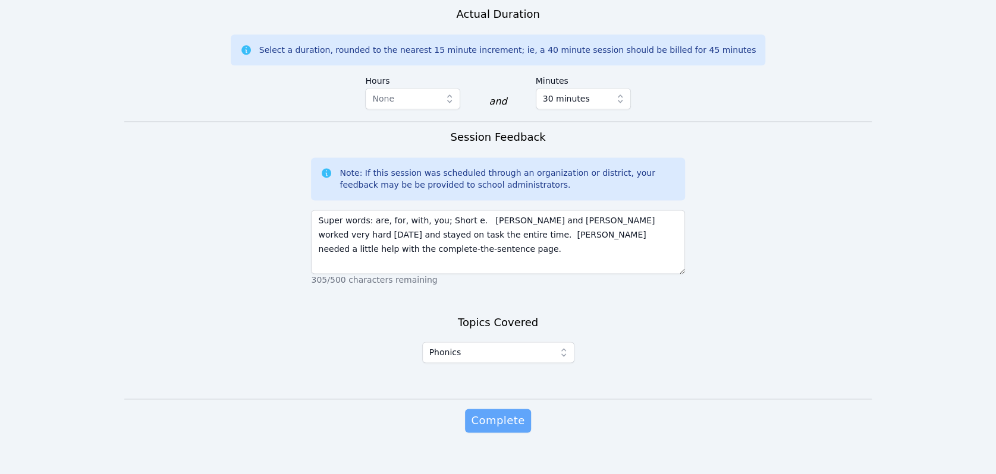
click at [508, 413] on span "Complete" at bounding box center [498, 421] width 54 height 17
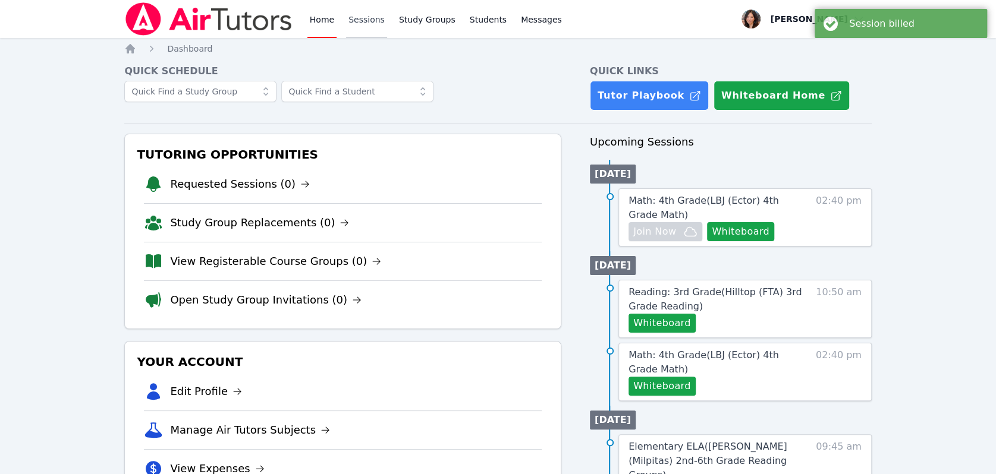
click at [366, 24] on link "Sessions" at bounding box center [366, 19] width 41 height 38
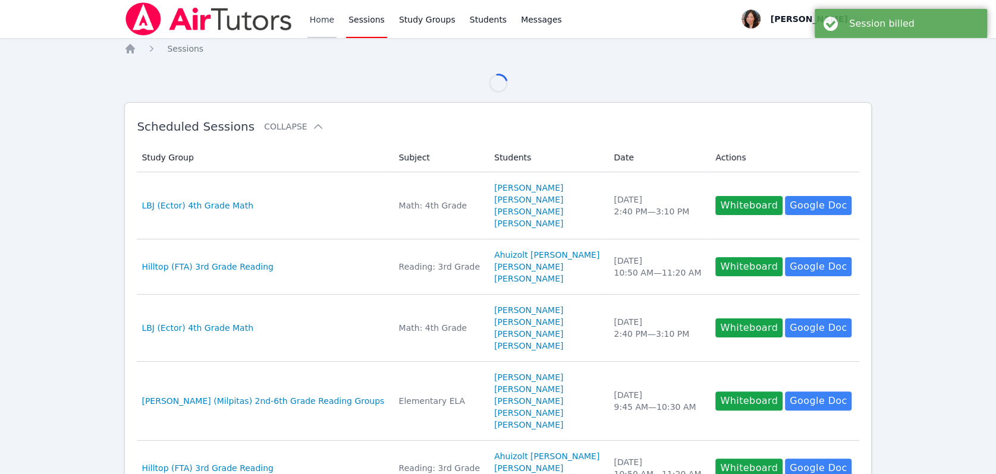
click at [333, 23] on link "Home" at bounding box center [321, 19] width 29 height 38
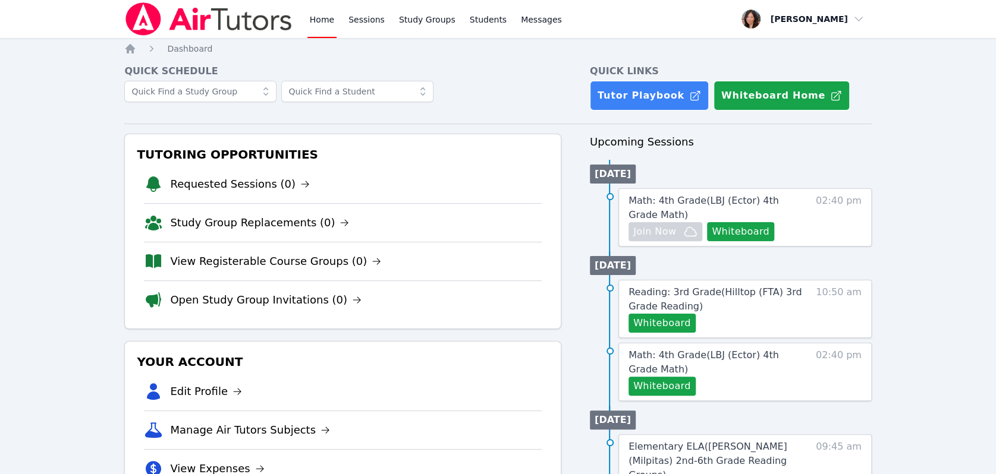
click at [314, 12] on link "Home" at bounding box center [321, 19] width 29 height 38
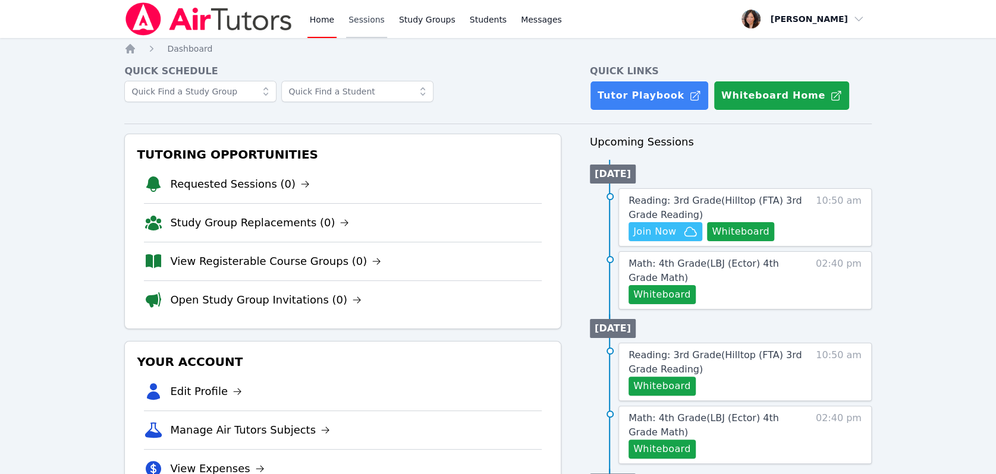
click at [363, 18] on link "Sessions" at bounding box center [366, 19] width 41 height 38
